Goal: Information Seeking & Learning: Learn about a topic

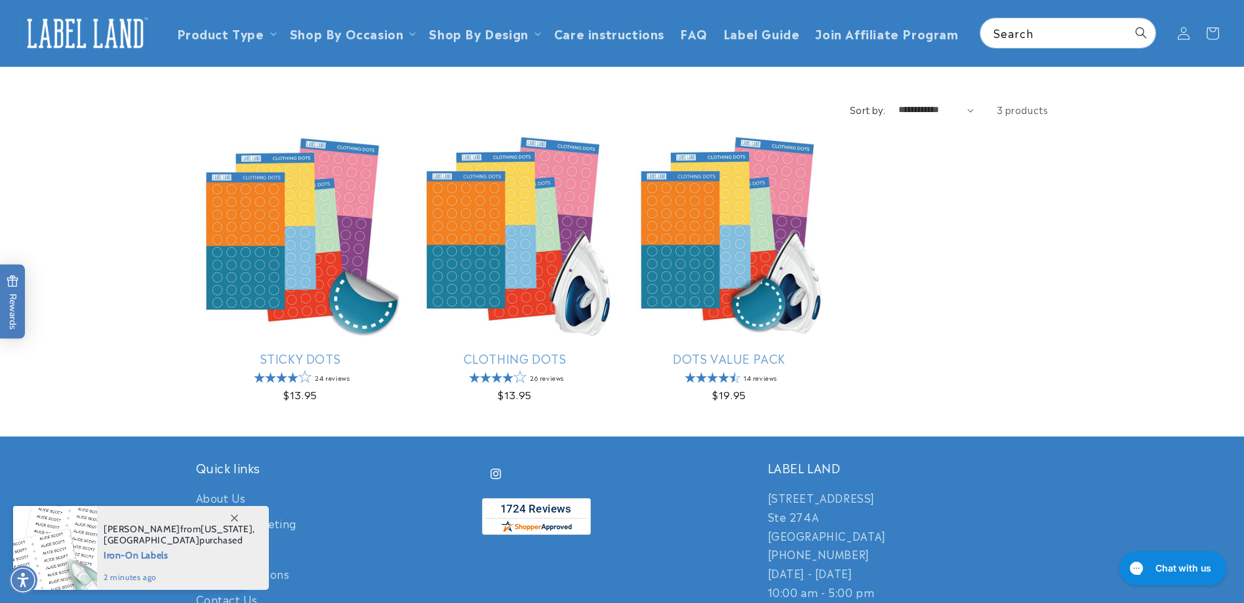
scroll to position [66, 0]
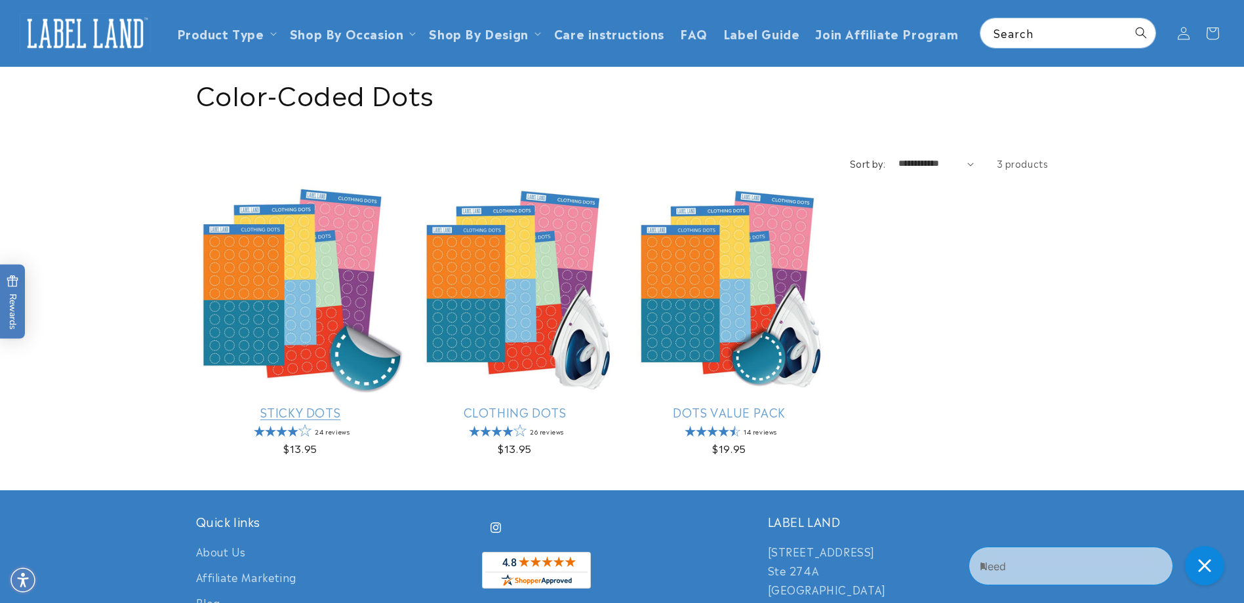
click at [322, 405] on link "Sticky Dots" at bounding box center [300, 412] width 209 height 15
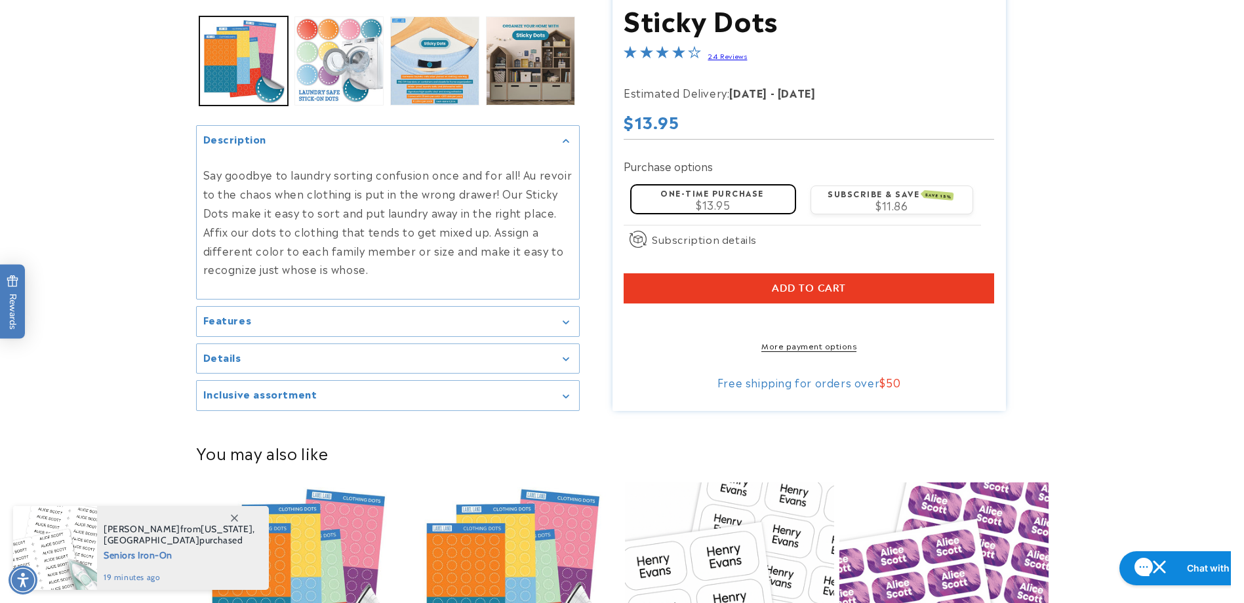
scroll to position [394, 0]
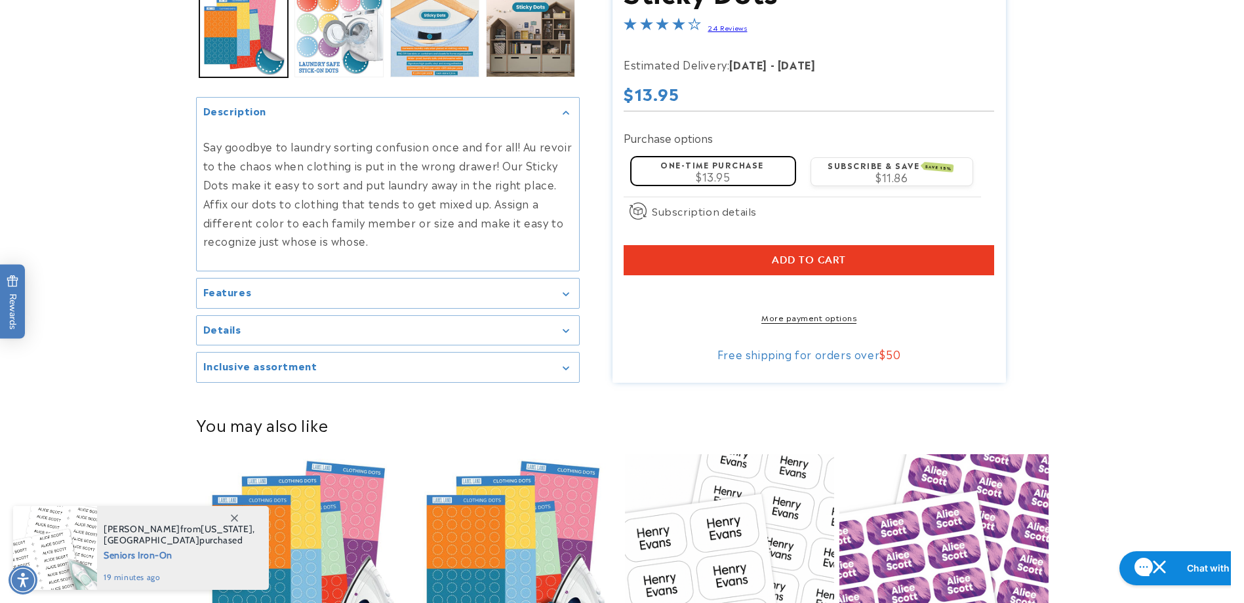
click at [297, 300] on summary "Features" at bounding box center [388, 294] width 382 height 30
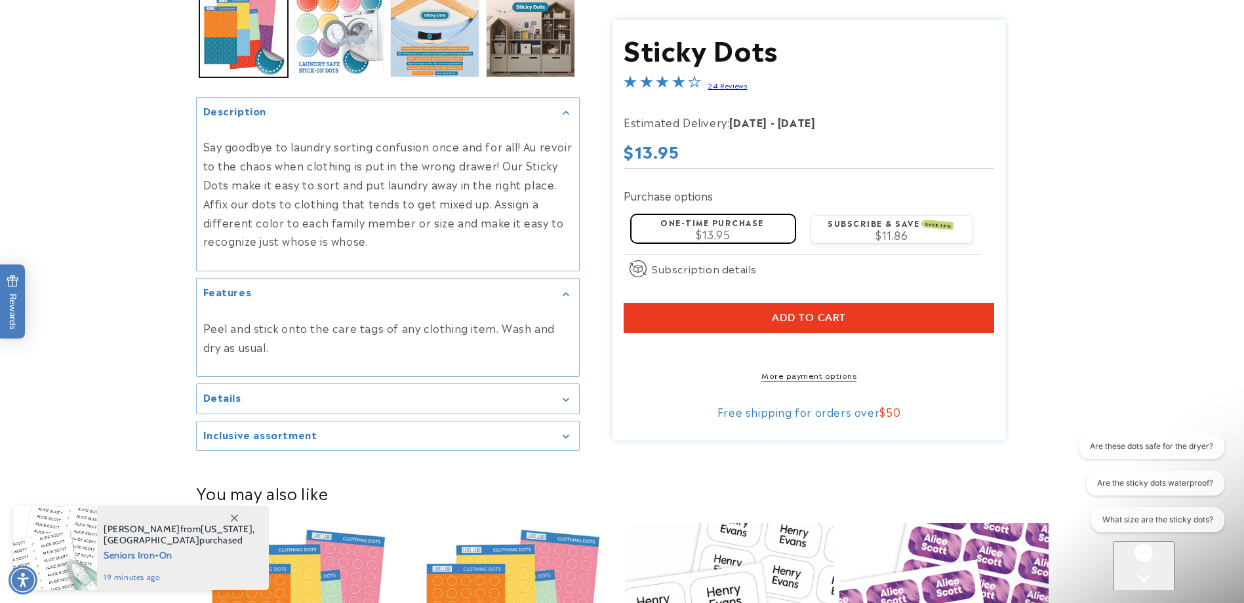
scroll to position [0, 0]
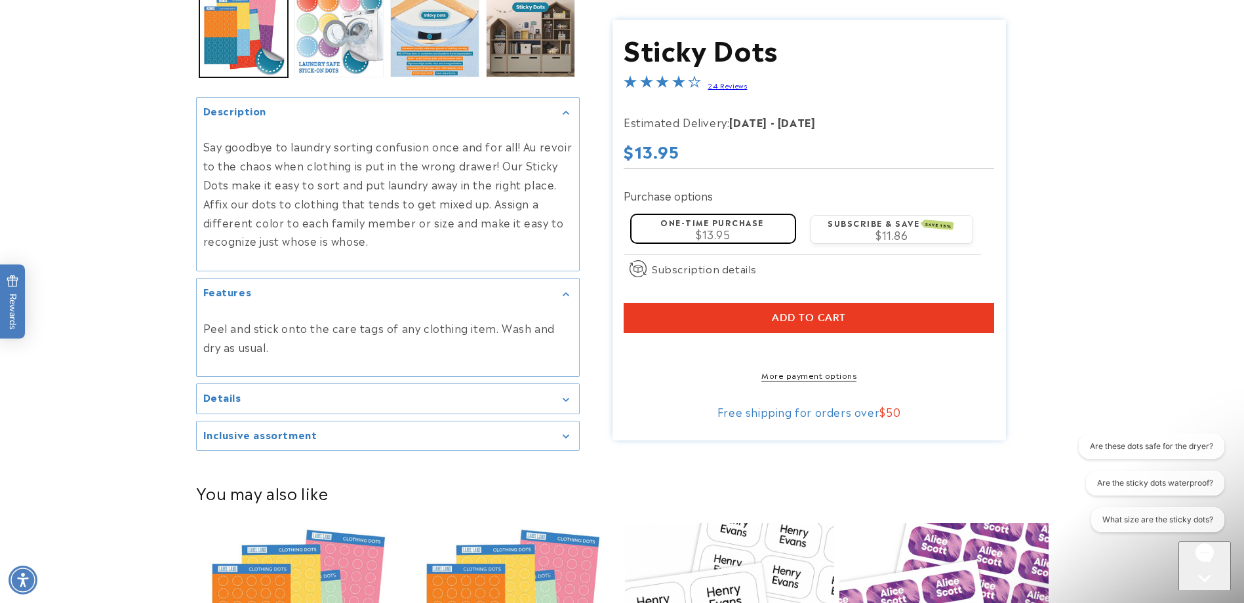
click at [335, 392] on summary "Details" at bounding box center [388, 399] width 382 height 30
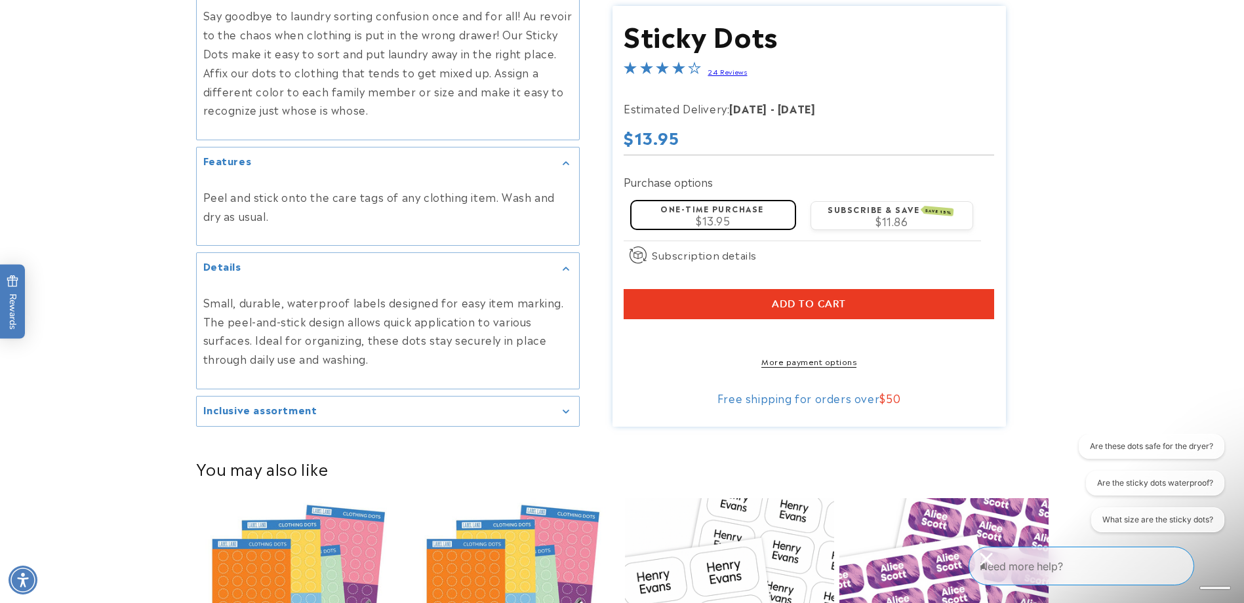
scroll to position [590, 0]
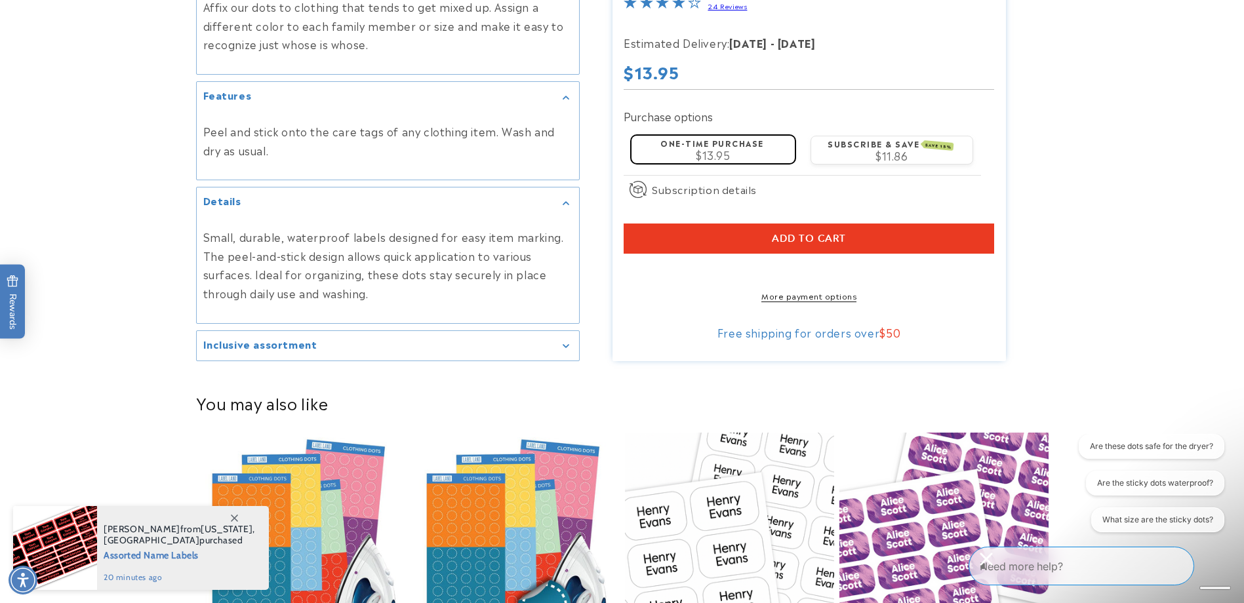
click at [296, 346] on h2 "Inclusive assortment" at bounding box center [260, 344] width 114 height 13
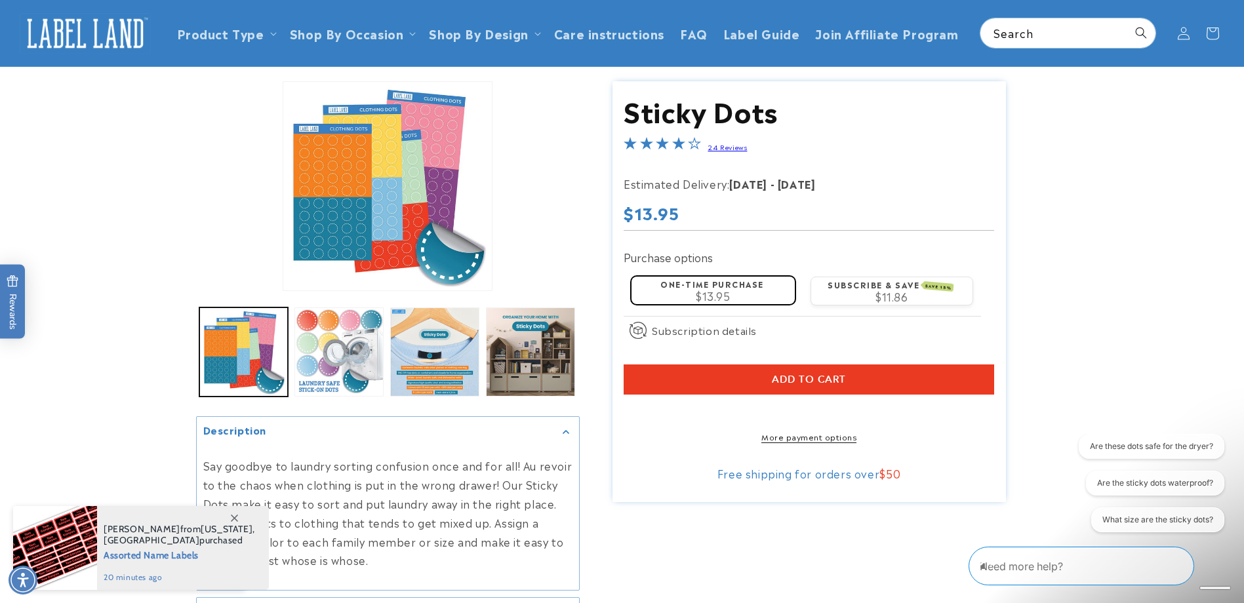
scroll to position [0, 0]
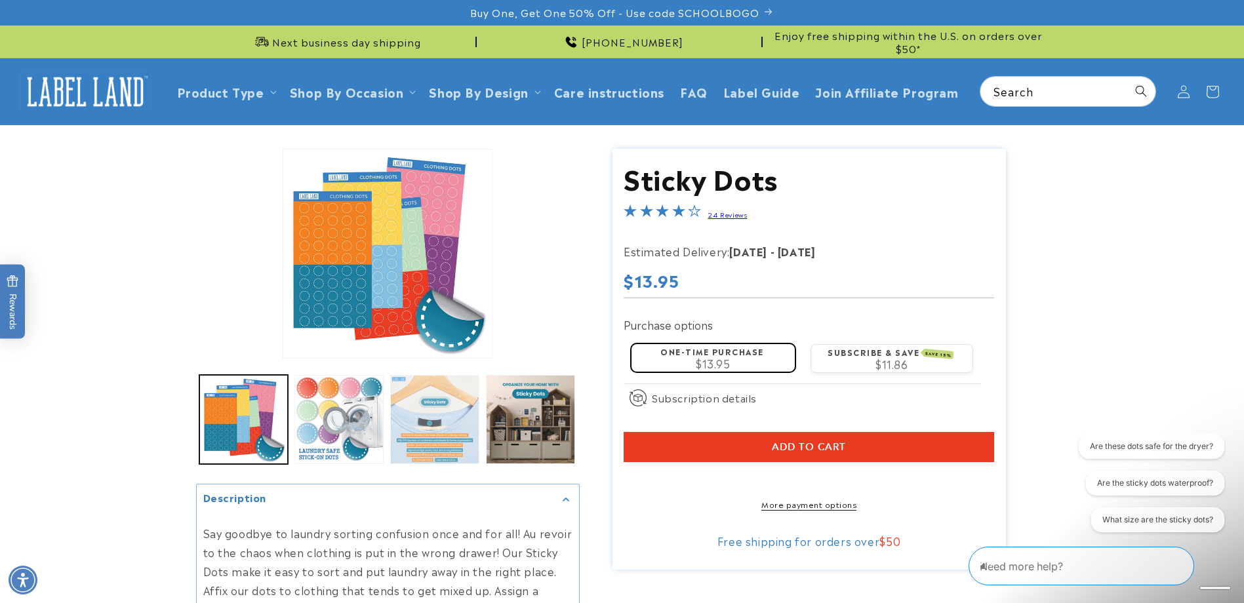
click at [465, 401] on button "Load image 3 in gallery view" at bounding box center [434, 419] width 89 height 89
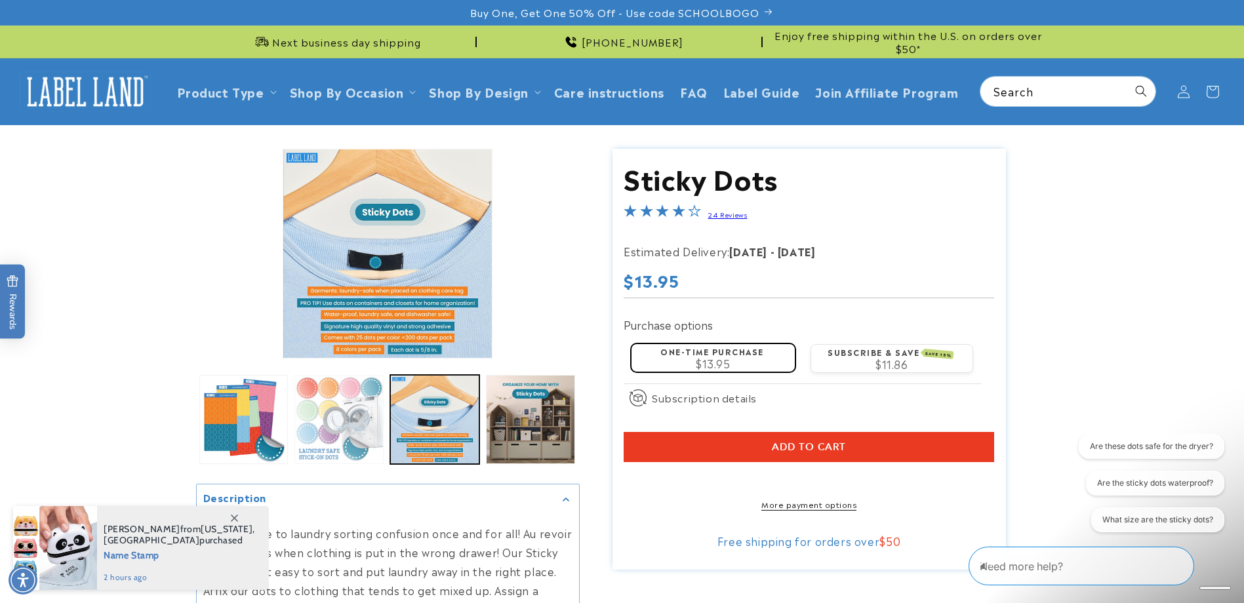
click at [359, 422] on button "Load image 2 in gallery view" at bounding box center [339, 419] width 89 height 89
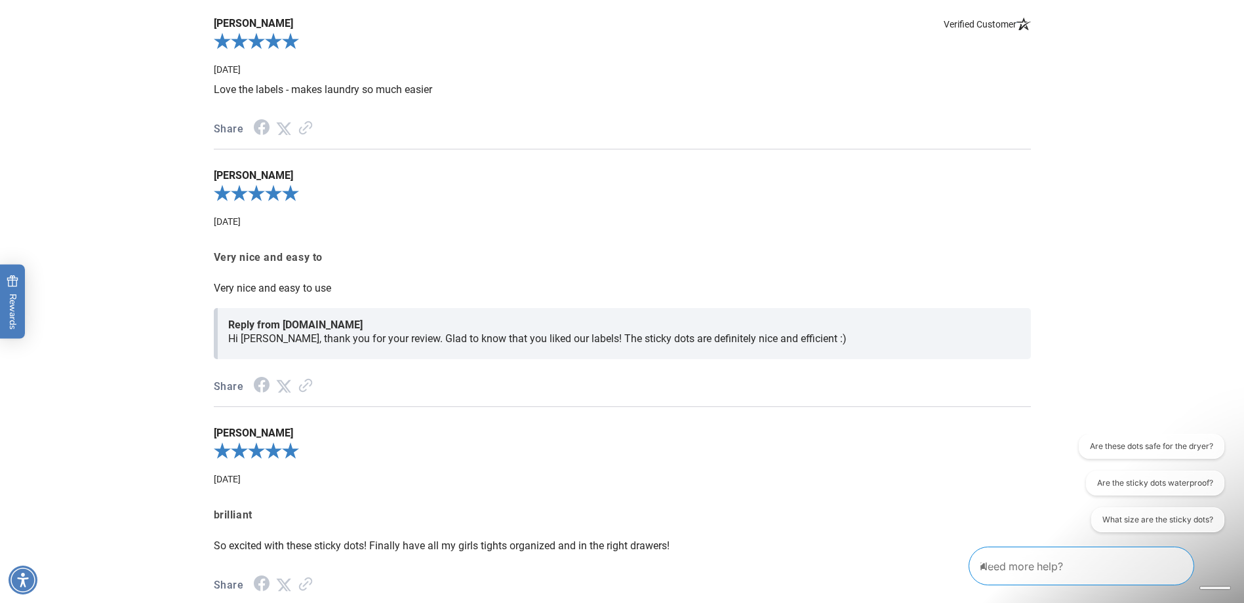
scroll to position [1705, 0]
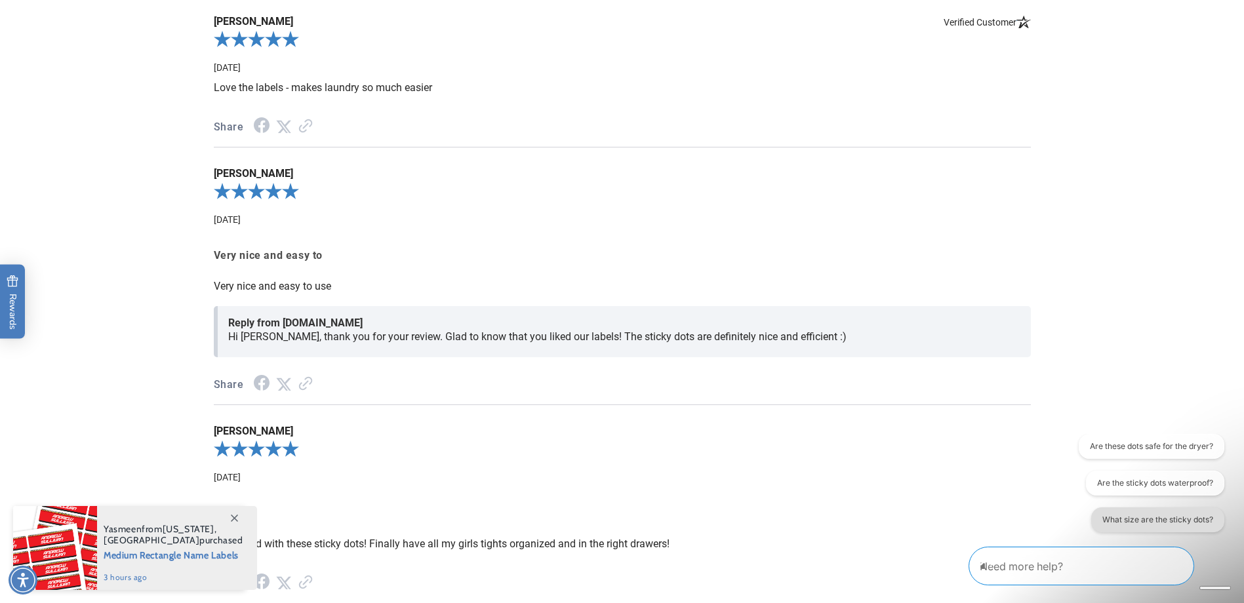
click at [1128, 517] on button "What size are the sticky dots?" at bounding box center [1157, 520] width 133 height 25
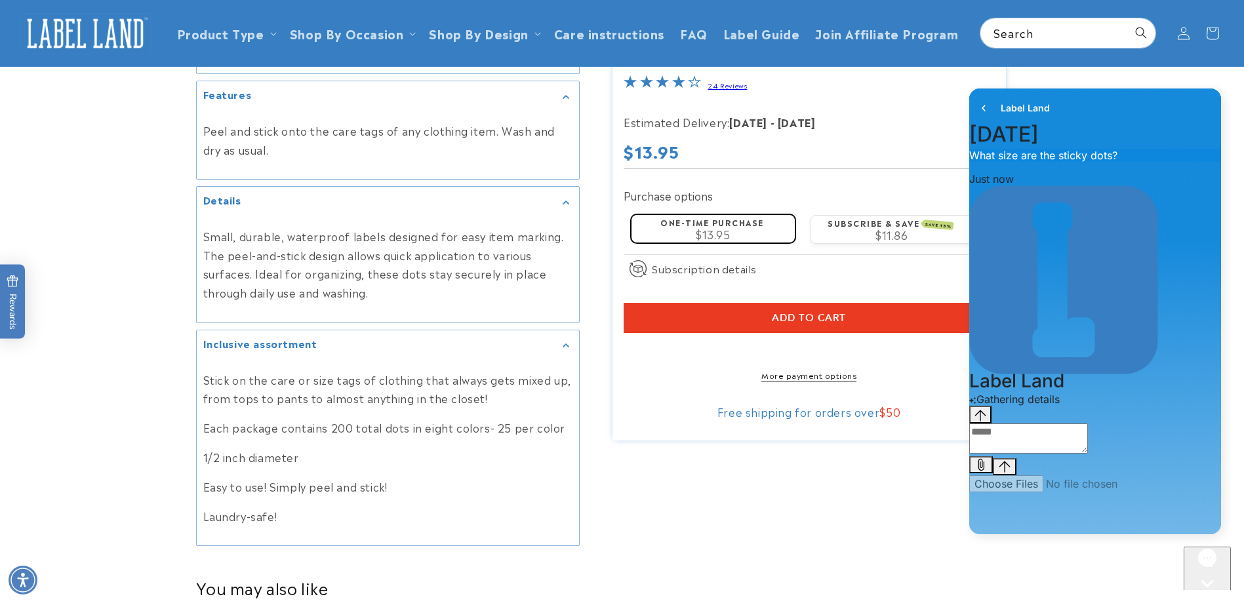
scroll to position [590, 0]
click at [492, 41] on header "Product Type Product Type Clothing Labels Clothing Stamps Logo Decals Multi-Use…" at bounding box center [622, 33] width 1244 height 66
